Goal: Task Accomplishment & Management: Manage account settings

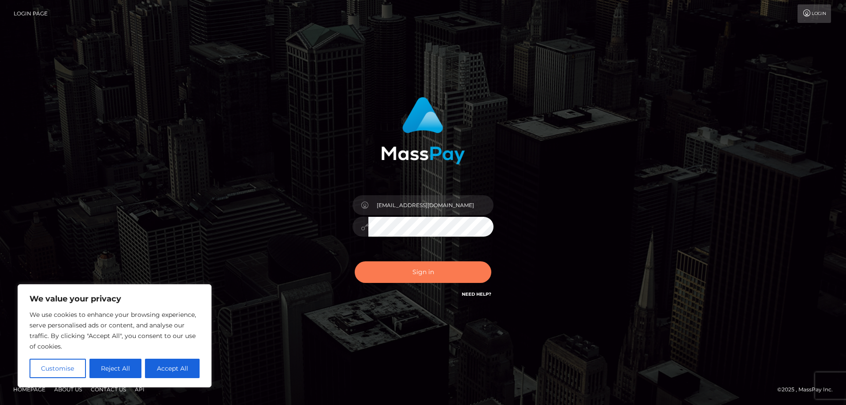
type input "[EMAIL_ADDRESS][DOMAIN_NAME]"
click at [404, 268] on button "Sign in" at bounding box center [423, 272] width 137 height 22
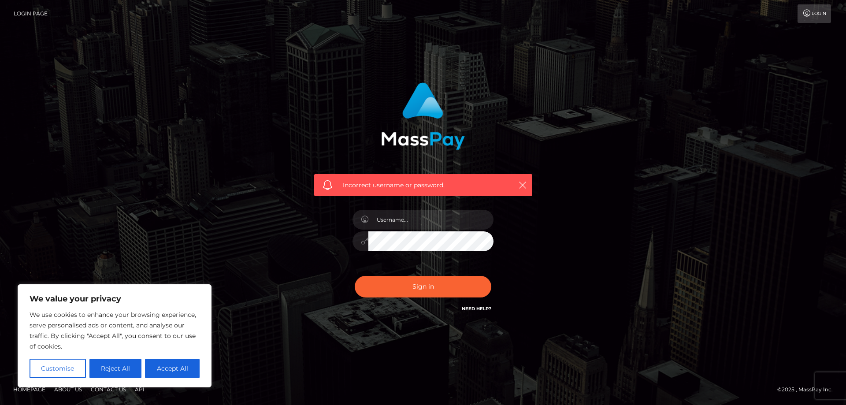
click at [477, 312] on link "Need Help?" at bounding box center [477, 309] width 30 height 6
click at [570, 304] on div "Incorrect username or password." at bounding box center [423, 202] width 502 height 253
click at [185, 368] on button "Accept All" at bounding box center [172, 368] width 55 height 19
checkbox input "true"
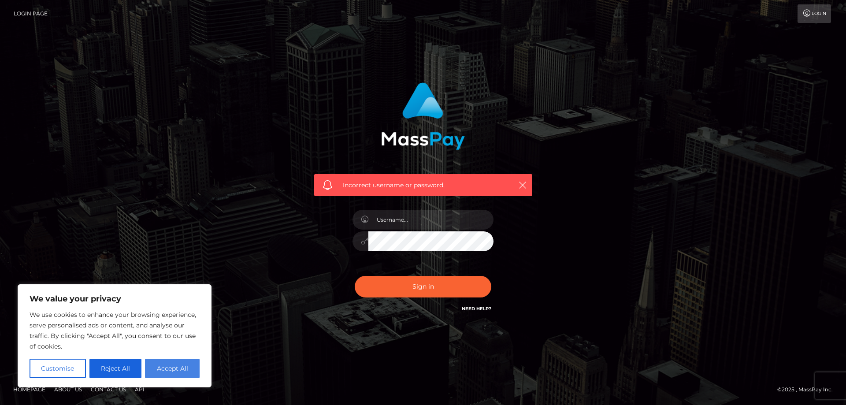
checkbox input "true"
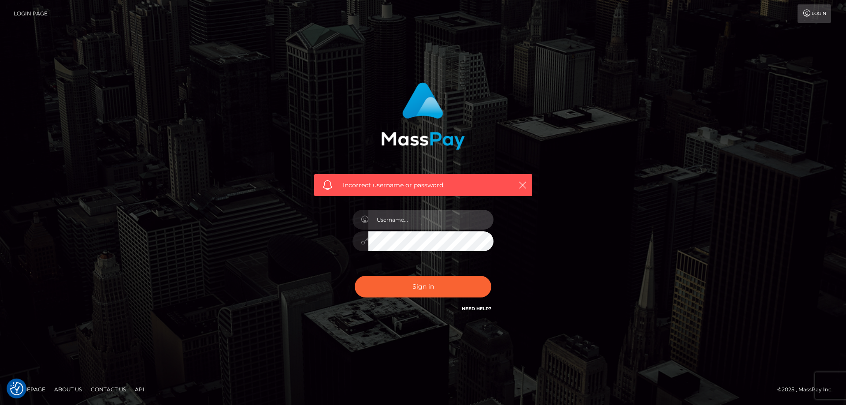
click at [404, 223] on input "text" at bounding box center [430, 220] width 125 height 20
type input "aHVudGdpYjI4QGdtYWlsLmNvbQ=="
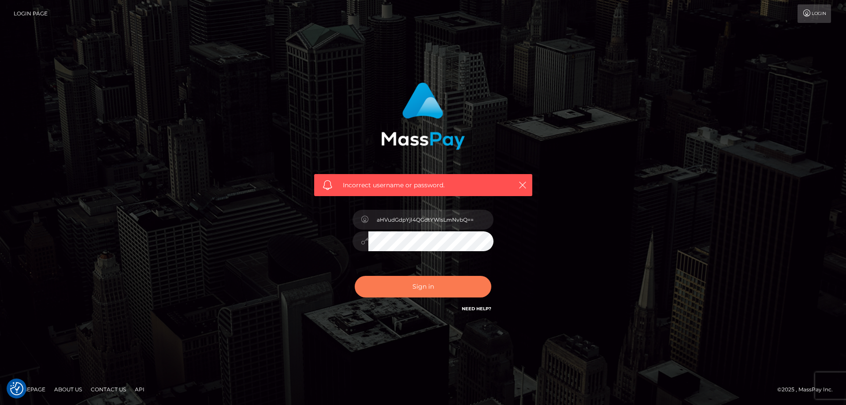
click at [396, 277] on button "Sign in" at bounding box center [423, 287] width 137 height 22
click at [812, 19] on link "Login" at bounding box center [814, 13] width 33 height 19
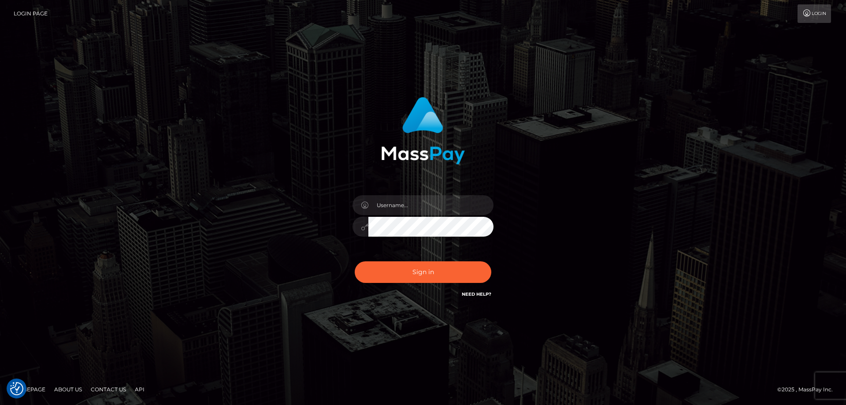
click at [477, 297] on link "Need Help?" at bounding box center [477, 294] width 30 height 6
click at [29, 17] on link "Login Page" at bounding box center [31, 13] width 34 height 19
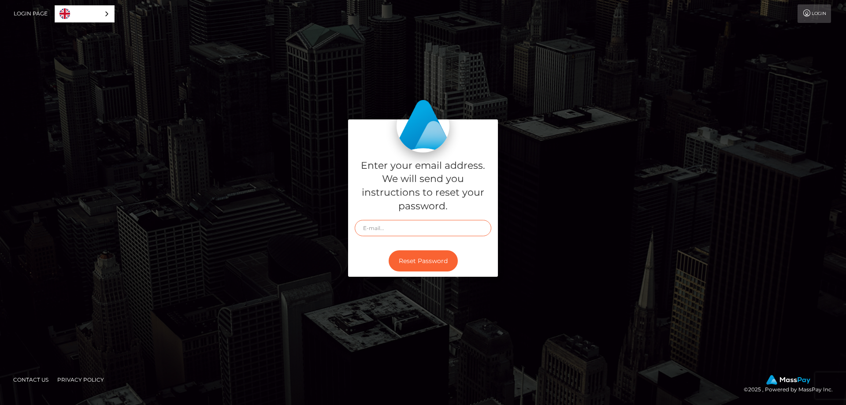
click at [417, 229] on input "text" at bounding box center [423, 228] width 137 height 16
type input "[EMAIL_ADDRESS][DOMAIN_NAME]"
click at [417, 256] on button "Reset Password" at bounding box center [423, 261] width 69 height 22
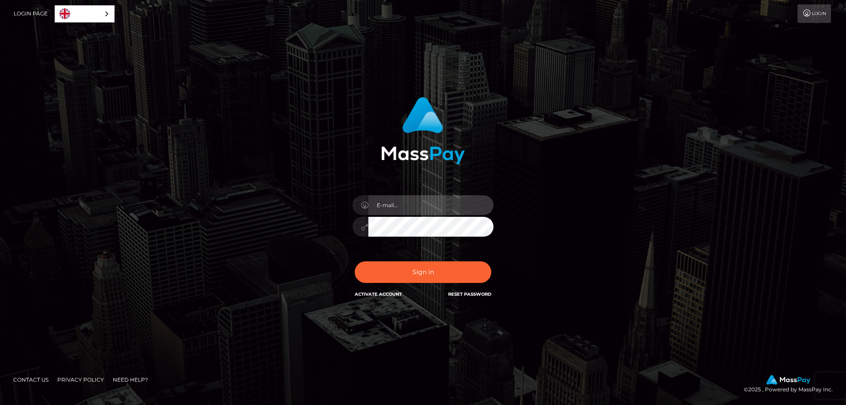
click at [396, 205] on input "email" at bounding box center [430, 205] width 125 height 20
type input "[EMAIL_ADDRESS][DOMAIN_NAME]"
click at [355, 261] on button "Sign in" at bounding box center [423, 272] width 137 height 22
